Goal: Task Accomplishment & Management: Manage account settings

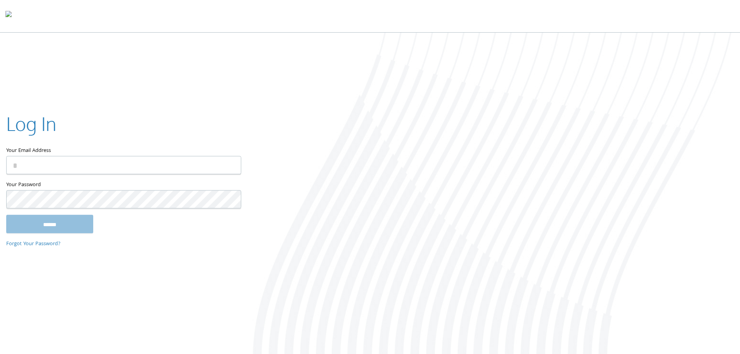
type input "**********"
click at [68, 227] on input "******" at bounding box center [49, 223] width 87 height 19
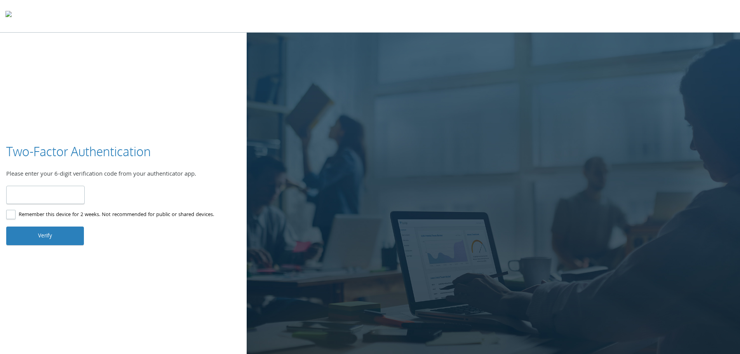
type input "******"
